Goal: Information Seeking & Learning: Find specific page/section

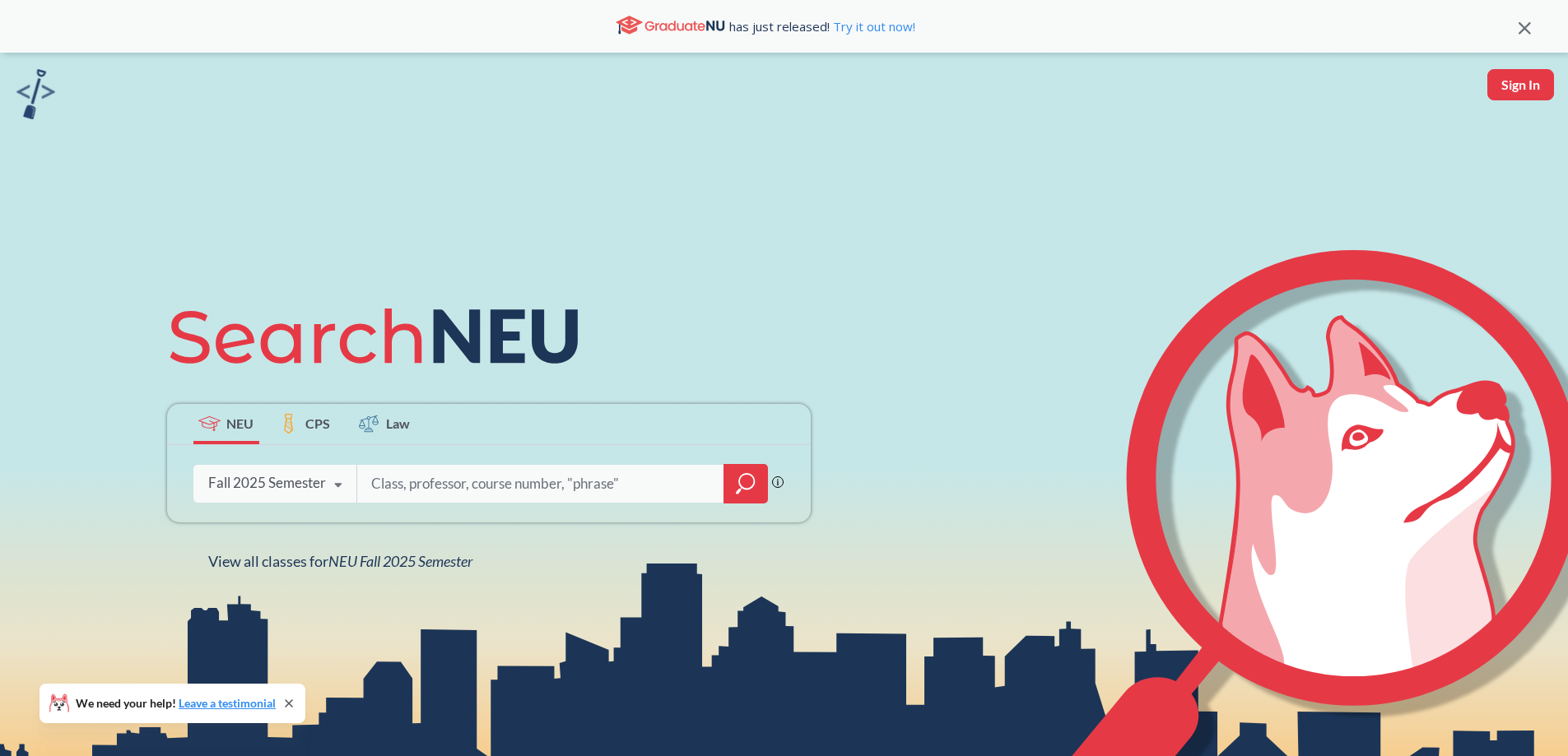
click at [261, 486] on div "Fall 2025 Semester" at bounding box center [267, 483] width 118 height 18
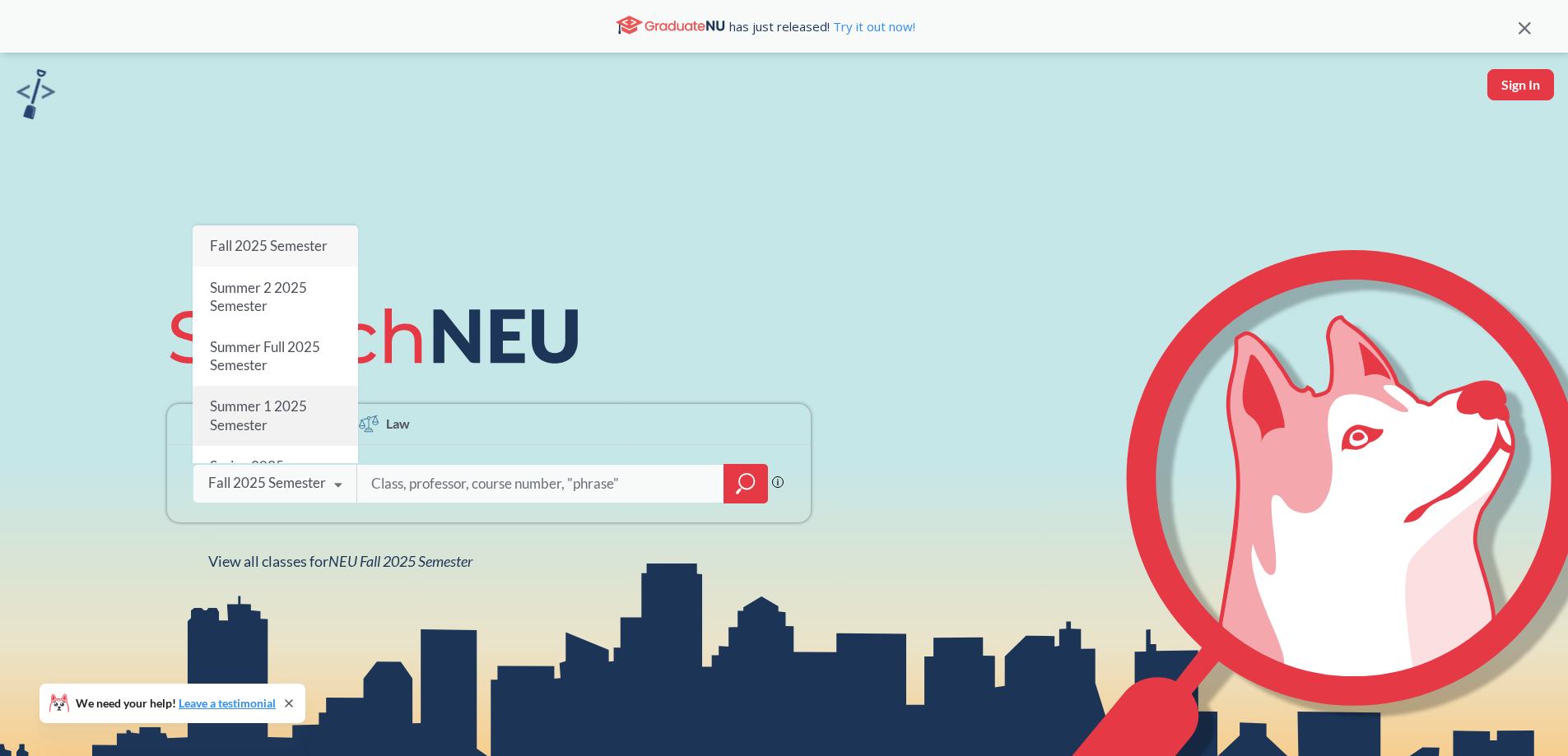
click at [259, 398] on span "Summer 1 2025 Semester" at bounding box center [257, 415] width 97 height 35
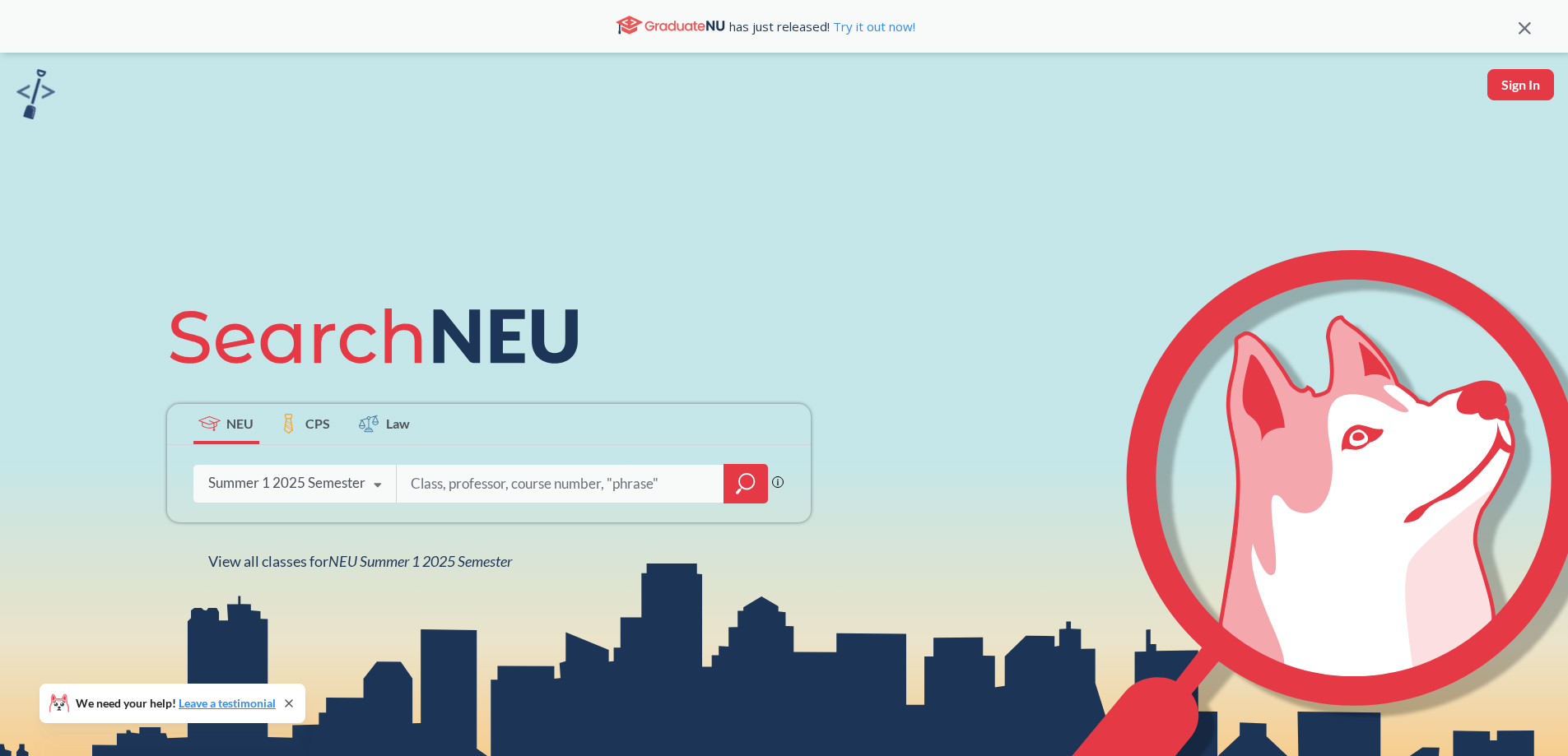
click at [437, 454] on div "Phrase search guarantees the exact search appears in the results. Ex. If you wa…" at bounding box center [488, 483] width 644 height 77
click at [422, 487] on input "search" at bounding box center [560, 484] width 303 height 34
type input "phys 1155"
